Goal: Download file/media

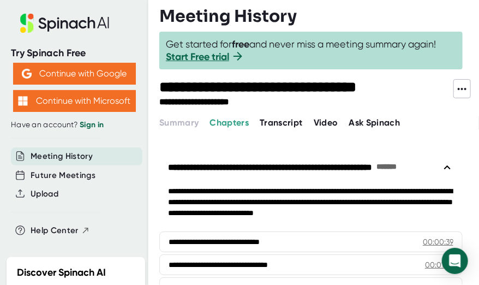
click at [341, 172] on div "**********" at bounding box center [311, 167] width 286 height 21
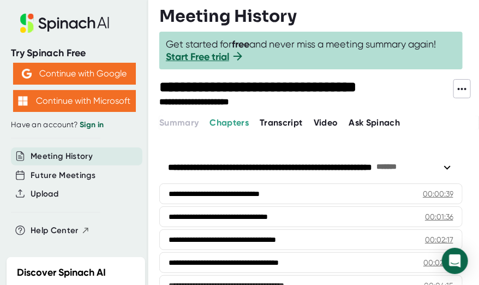
click at [322, 122] on span "Video" at bounding box center [326, 122] width 25 height 10
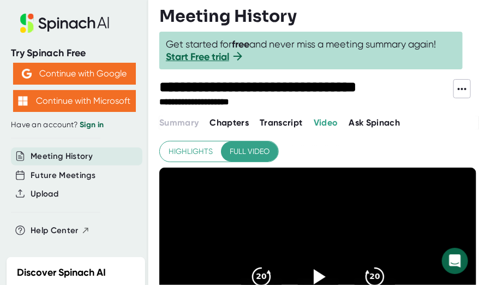
click at [275, 127] on span "Transcript" at bounding box center [281, 122] width 43 height 10
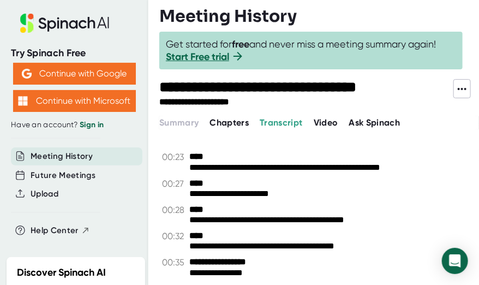
click at [460, 85] on icon at bounding box center [462, 88] width 13 height 13
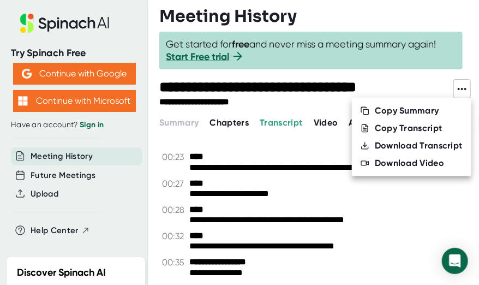
click at [396, 165] on div "Download Video" at bounding box center [409, 163] width 69 height 11
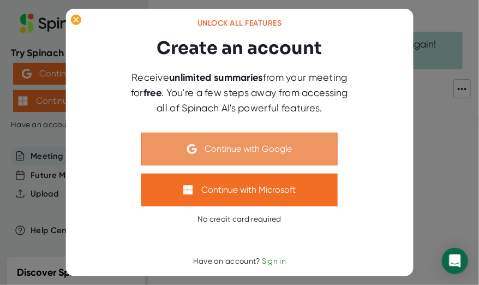
click at [242, 151] on button "Continue with Google" at bounding box center [239, 149] width 197 height 33
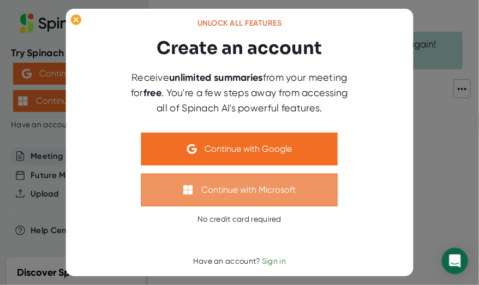
click at [224, 195] on button "Continue with Microsoft" at bounding box center [239, 190] width 197 height 33
